Goal: Check status: Check status

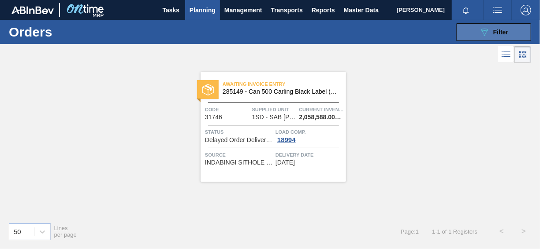
click at [481, 25] on button "089F7B8B-B2A5-4AFE-B5C0-19BA573D28AC Filter" at bounding box center [493, 32] width 75 height 18
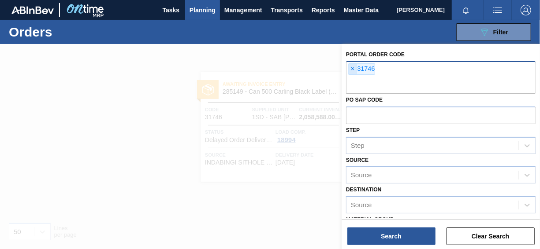
click at [353, 66] on span "×" at bounding box center [353, 69] width 8 height 11
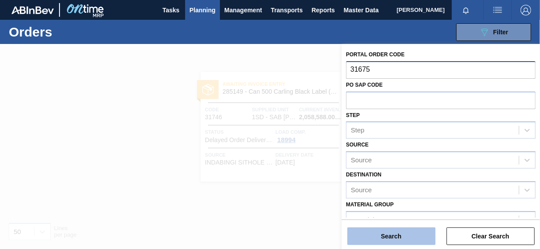
type input "31675"
click at [377, 234] on button "Search" at bounding box center [391, 237] width 88 height 18
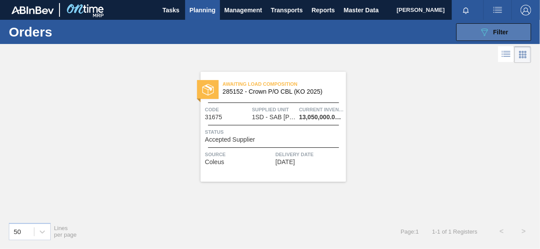
click at [471, 35] on button "089F7B8B-B2A5-4AFE-B5C0-19BA573D28AC Filter" at bounding box center [493, 32] width 75 height 18
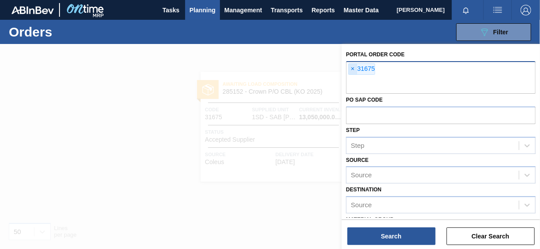
click at [352, 69] on span "×" at bounding box center [353, 69] width 8 height 11
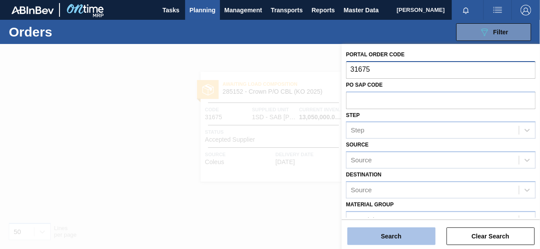
type input "31675"
click at [372, 238] on button "Search" at bounding box center [391, 237] width 88 height 18
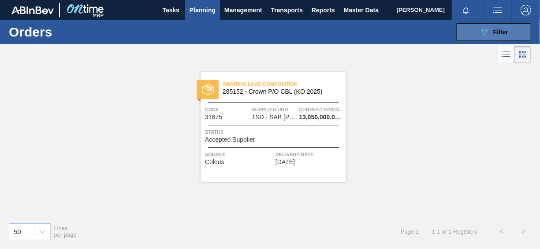
click at [470, 32] on button "089F7B8B-B2A5-4AFE-B5C0-19BA573D28AC Filter" at bounding box center [493, 32] width 75 height 18
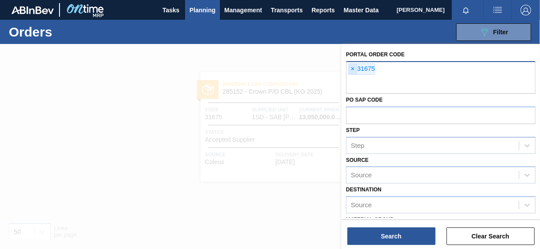
click at [354, 70] on span "×" at bounding box center [353, 69] width 8 height 11
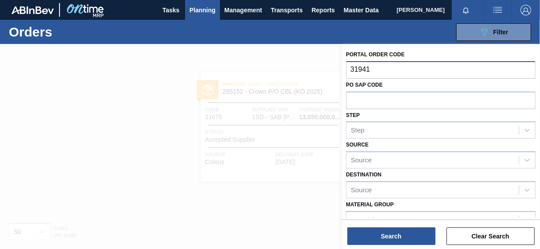
type input "31941"
click at [375, 226] on div "Search Clear Search" at bounding box center [440, 232] width 198 height 25
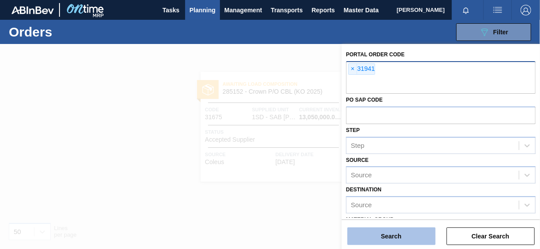
click at [378, 234] on button "Search" at bounding box center [391, 237] width 88 height 18
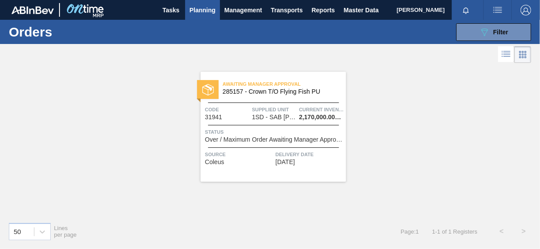
click at [285, 139] on span "Over / Maximum Order Awaiting Manager Approval" at bounding box center [274, 140] width 139 height 7
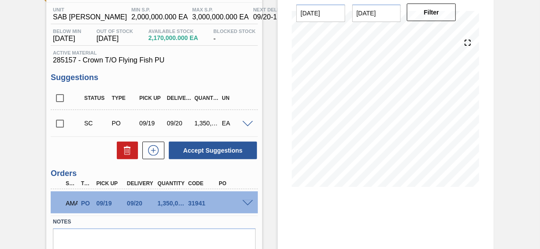
scroll to position [130, 0]
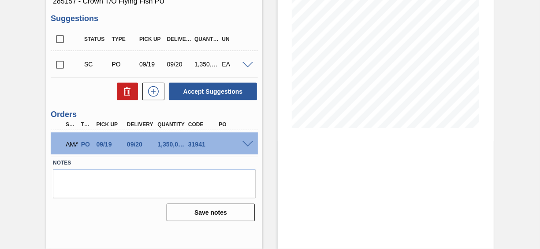
click at [246, 145] on span at bounding box center [247, 144] width 11 height 7
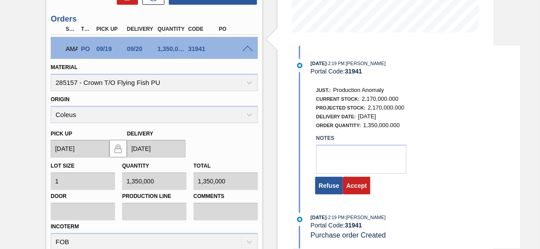
scroll to position [306, 0]
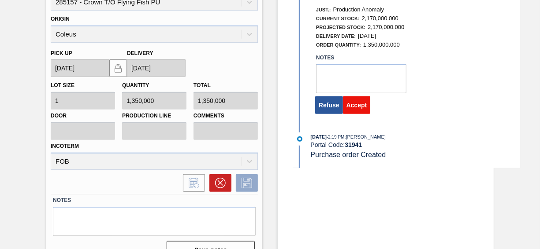
click at [357, 111] on button "Accept" at bounding box center [357, 105] width 28 height 18
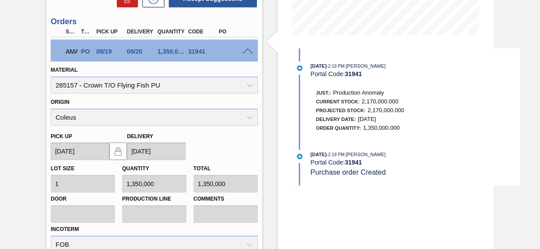
scroll to position [130, 0]
